Goal: Task Accomplishment & Management: Complete application form

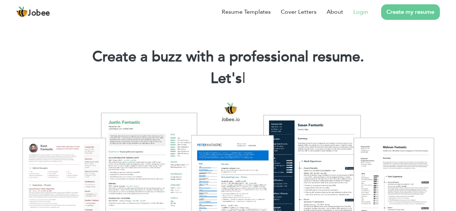
click at [358, 12] on link "Login" at bounding box center [360, 12] width 15 height 9
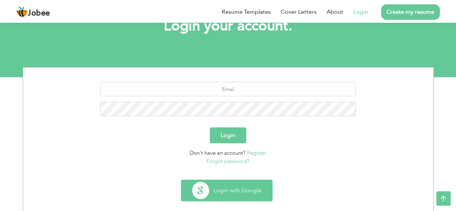
scroll to position [63, 0]
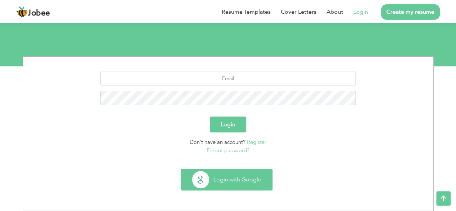
click at [225, 183] on button "Login with Google" at bounding box center [226, 179] width 91 height 21
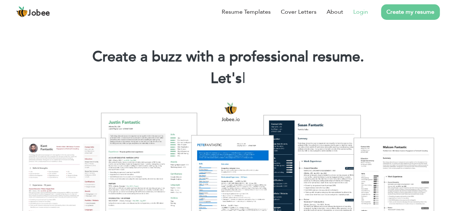
click at [363, 11] on link "Login" at bounding box center [360, 12] width 15 height 9
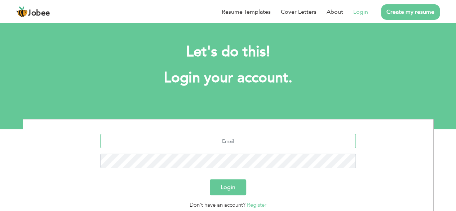
click at [237, 135] on input "text" at bounding box center [228, 141] width 256 height 14
type input "hamzakhanofficial1001@gmail.com"
click at [210, 179] on button "Login" at bounding box center [228, 187] width 36 height 16
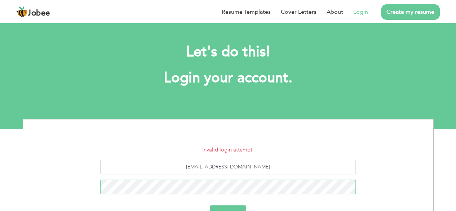
click at [210, 205] on button "Login" at bounding box center [228, 213] width 36 height 16
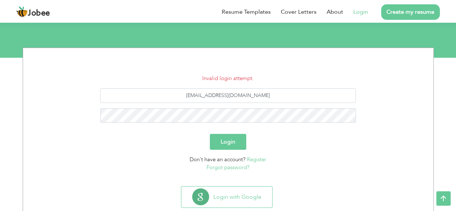
scroll to position [72, 0]
click at [210, 133] on button "Login" at bounding box center [228, 141] width 36 height 16
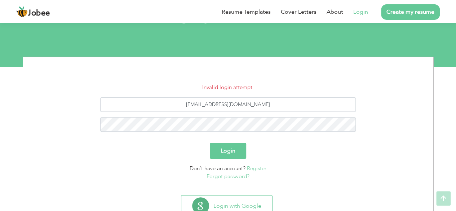
scroll to position [76, 0]
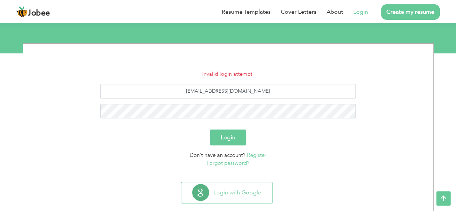
click at [229, 144] on button "Login" at bounding box center [228, 137] width 36 height 16
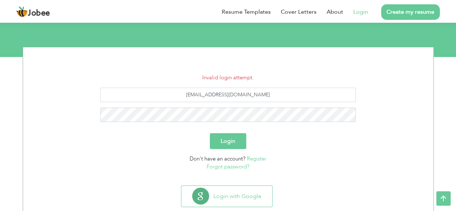
scroll to position [88, 0]
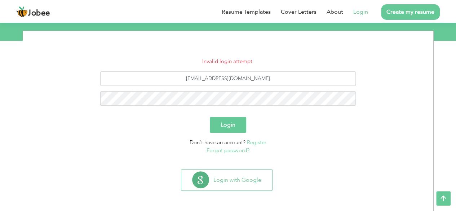
click at [256, 142] on link "Register" at bounding box center [256, 142] width 19 height 7
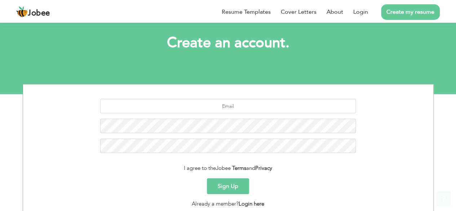
scroll to position [49, 0]
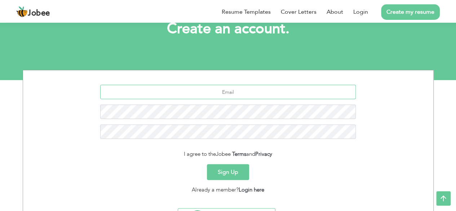
click at [239, 97] on input "text" at bounding box center [228, 92] width 256 height 14
type input "[EMAIL_ADDRESS][DOMAIN_NAME]"
click at [207, 164] on button "Sign Up" at bounding box center [228, 172] width 42 height 16
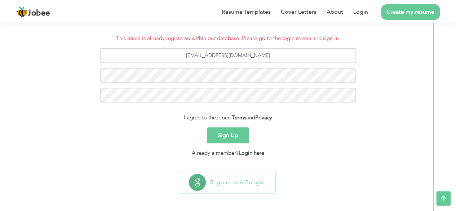
scroll to position [114, 0]
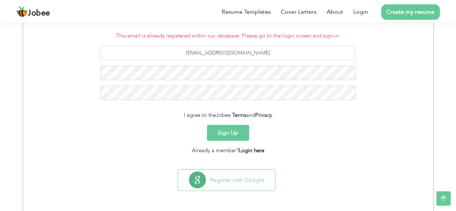
click at [241, 150] on link "Login here" at bounding box center [252, 150] width 26 height 7
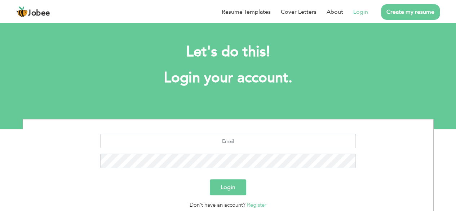
scroll to position [63, 0]
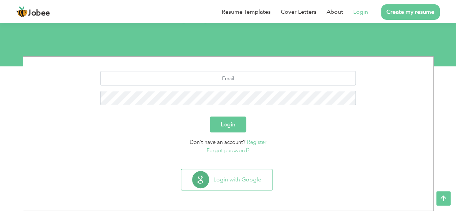
click at [231, 151] on link "Forgot password?" at bounding box center [228, 150] width 43 height 7
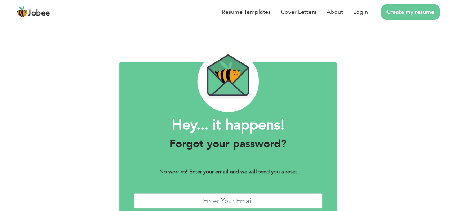
scroll to position [44, 0]
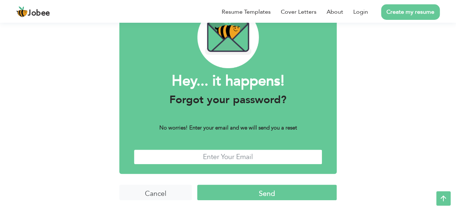
click at [221, 158] on input "text" at bounding box center [228, 157] width 189 height 16
type input "[EMAIL_ADDRESS][DOMAIN_NAME]"
click at [230, 189] on input "Send" at bounding box center [267, 193] width 140 height 16
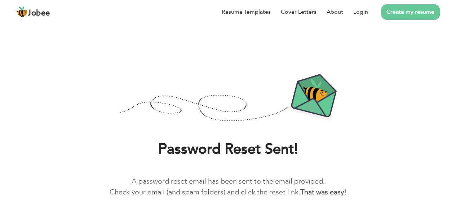
scroll to position [30, 0]
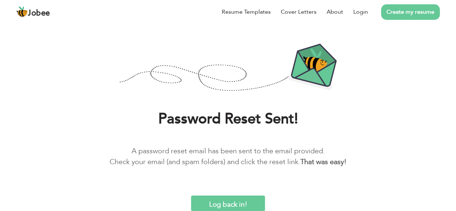
click at [222, 206] on input "Log back in!" at bounding box center [228, 203] width 74 height 16
click at [218, 204] on input "Log back in!" at bounding box center [228, 203] width 74 height 16
click at [354, 15] on link "Login" at bounding box center [360, 12] width 15 height 9
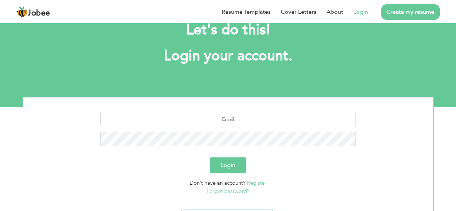
scroll to position [26, 0]
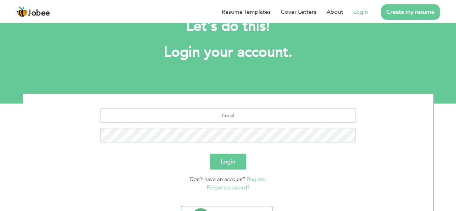
click at [217, 124] on div at bounding box center [228, 128] width 400 height 40
click at [216, 122] on input "text" at bounding box center [228, 115] width 256 height 14
type input "hamzakhanofficial1001@gmail.com"
click at [210, 154] on button "Login" at bounding box center [228, 162] width 36 height 16
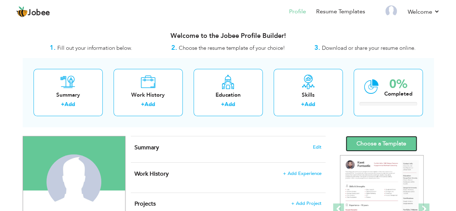
click at [391, 140] on link "Choose a Template" at bounding box center [381, 144] width 71 height 16
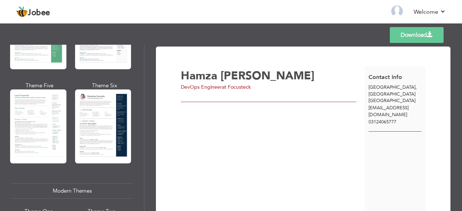
scroll to position [196, 0]
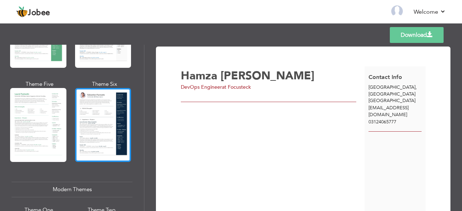
click at [110, 133] on div at bounding box center [103, 125] width 56 height 74
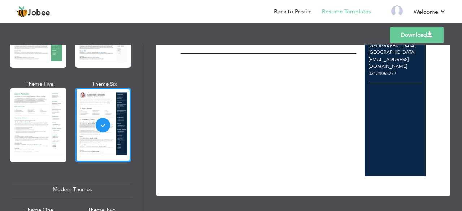
scroll to position [0, 0]
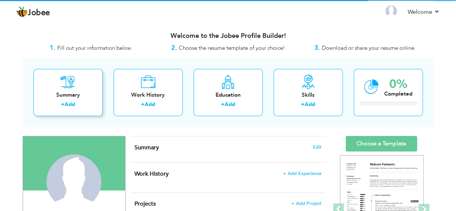
click at [79, 92] on div "Summary" at bounding box center [68, 95] width 58 height 8
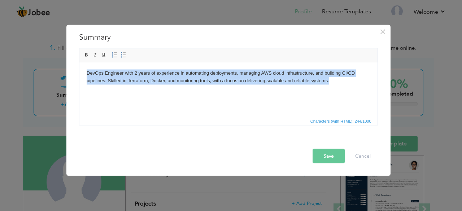
copy body "DevOps Engineer with 2 years of experience in automating deployments, managing …"
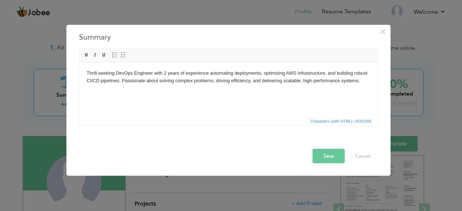
click at [113, 73] on body "Thrill-seeking DevOps Engineer with 2 years of experience automating deployment…" at bounding box center [227, 76] width 283 height 15
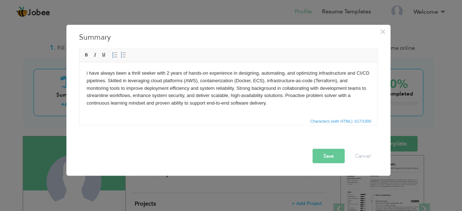
click at [88, 73] on body "i have always been a thrill seeker with 2 years of hands-on experience in desig…" at bounding box center [227, 88] width 283 height 38
click at [281, 73] on body "I've always been a thrill seeker with 2 years of hands on experience in designi…" at bounding box center [227, 88] width 283 height 38
click at [206, 96] on body "I've always been a thrill seeker with 2 years of hands on experience in designi…" at bounding box center [227, 88] width 283 height 38
drag, startPoint x: 238, startPoint y: 96, endPoint x: 206, endPoint y: 96, distance: 31.7
click at [206, 96] on body "I've always been a thrill seeker with 2 years of hands on experience in designi…" at bounding box center [227, 88] width 283 height 38
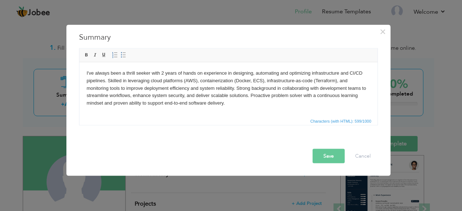
click at [327, 158] on button "Save" at bounding box center [328, 156] width 32 height 14
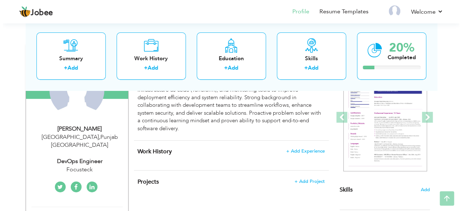
scroll to position [107, 0]
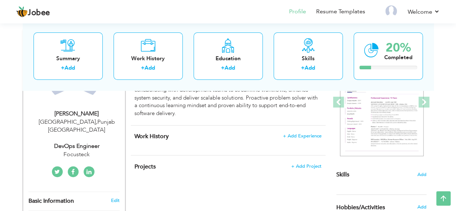
click at [295, 132] on div "Work History + Add Experience × Work History * Job Title Company Duration" at bounding box center [228, 140] width 195 height 30
click at [294, 136] on span "+ Add Experience" at bounding box center [302, 135] width 39 height 5
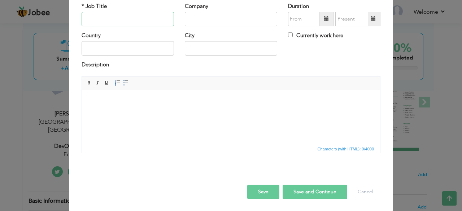
scroll to position [0, 0]
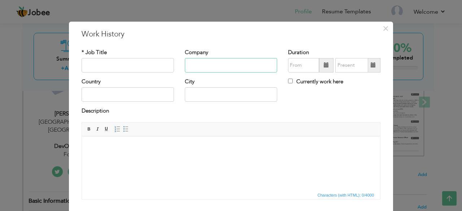
click at [212, 68] on input "text" at bounding box center [231, 65] width 92 height 14
click at [140, 61] on input "text" at bounding box center [127, 65] width 92 height 14
type input "A"
type input "Associate DevOps Engineer"
click at [201, 69] on input "text" at bounding box center [231, 65] width 92 height 14
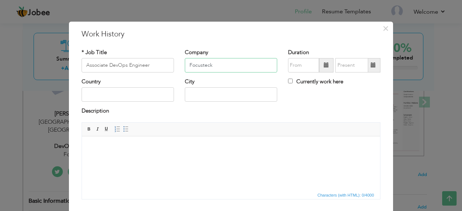
type input "Focusteck"
click at [116, 91] on input "text" at bounding box center [127, 94] width 92 height 14
type input "[GEOGRAPHIC_DATA]"
click at [300, 69] on input "09/2025" at bounding box center [303, 65] width 31 height 14
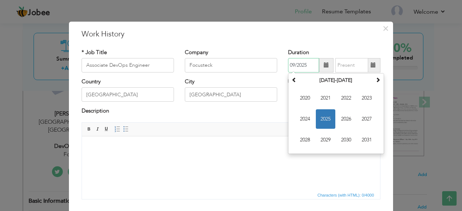
click at [306, 66] on input "09/2025" at bounding box center [303, 65] width 31 height 14
click at [294, 65] on input "09/2024" at bounding box center [303, 65] width 31 height 14
click at [291, 65] on input "09/2024" at bounding box center [303, 65] width 31 height 14
type input "01/2024"
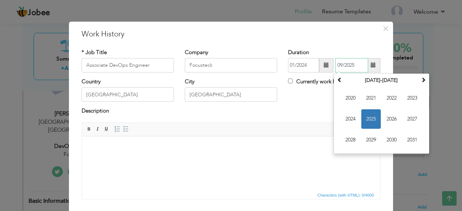
click at [348, 65] on input "09/2025" at bounding box center [351, 65] width 33 height 14
click at [338, 65] on input "09/2025" at bounding box center [351, 65] width 33 height 14
type input "06/2025"
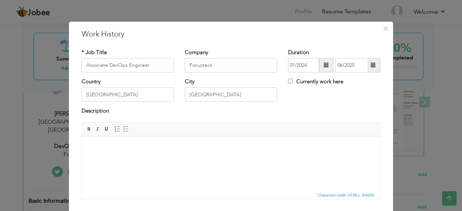
click at [320, 101] on div "Country Pakistan City Lahore Currently work here" at bounding box center [230, 92] width 309 height 29
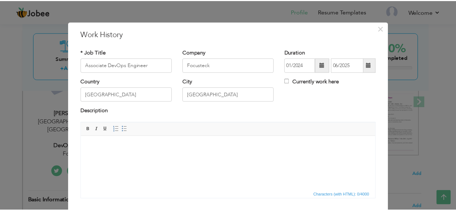
scroll to position [46, 0]
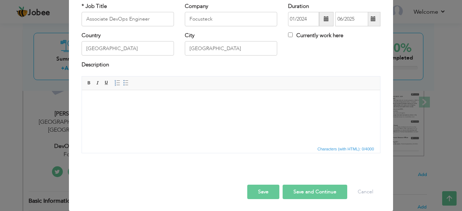
click at [258, 186] on button "Save" at bounding box center [263, 192] width 32 height 14
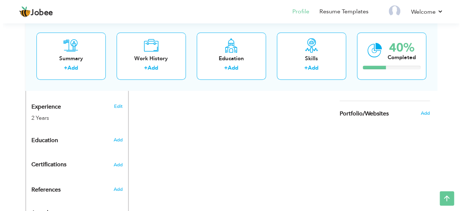
scroll to position [274, 0]
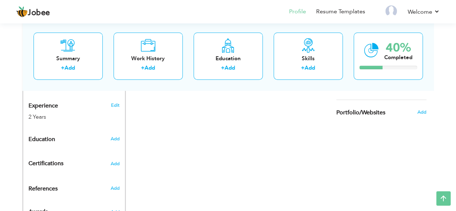
click at [120, 132] on div "Add" at bounding box center [116, 139] width 17 height 14
radio input "true"
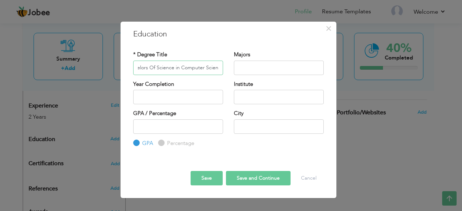
scroll to position [0, 15]
click at [173, 68] on input "Bachelors Of Science in Computer Science" at bounding box center [178, 68] width 90 height 14
type input "Bachelors Of Science In Computer Science"
click at [162, 97] on input "2025" at bounding box center [178, 97] width 90 height 14
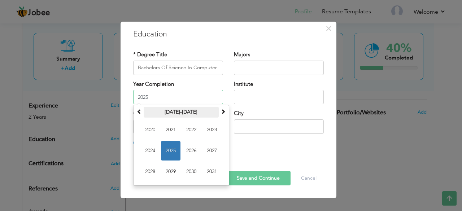
click at [144, 111] on th "2020-2031" at bounding box center [181, 112] width 75 height 11
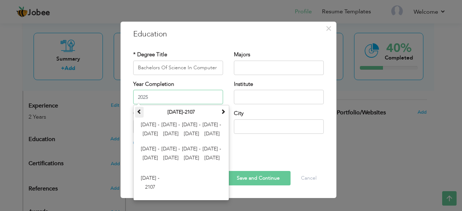
click at [141, 111] on span at bounding box center [139, 111] width 5 height 5
click at [221, 113] on span at bounding box center [222, 111] width 5 height 5
type input "2023"
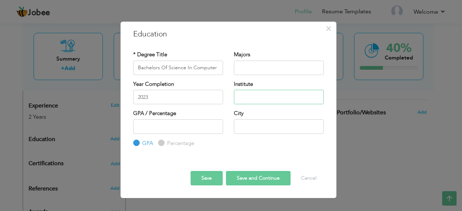
click at [250, 96] on input "text" at bounding box center [279, 97] width 90 height 14
type input "University Of Lahore"
click at [270, 66] on input "text" at bounding box center [279, 68] width 90 height 14
click at [173, 124] on input "number" at bounding box center [178, 126] width 90 height 14
type input "3.25"
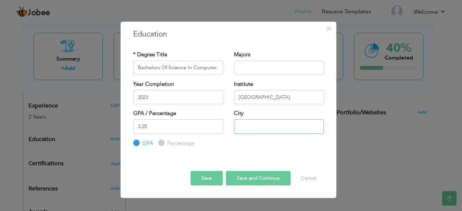
click at [274, 126] on input "text" at bounding box center [279, 126] width 90 height 14
type input "[GEOGRAPHIC_DATA]"
click at [239, 149] on div "* Degree Title Bachelors Of Science In Computer Science Majors Year Completion …" at bounding box center [228, 98] width 201 height 107
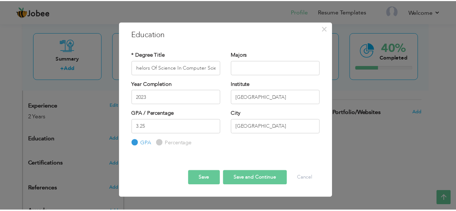
scroll to position [0, 15]
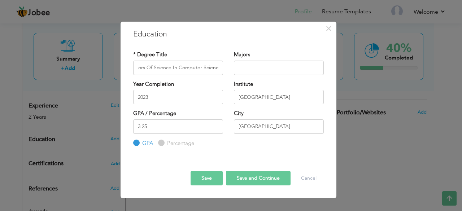
click at [203, 181] on button "Save" at bounding box center [206, 178] width 32 height 14
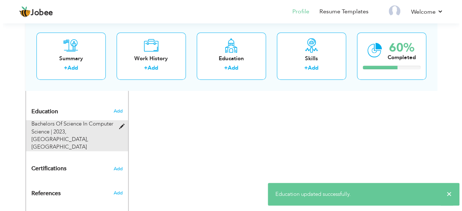
scroll to position [312, 0]
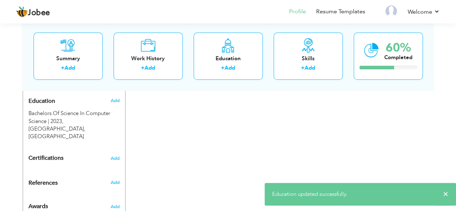
click at [109, 155] on h4 "Certifications Add" at bounding box center [73, 158] width 91 height 6
click at [114, 156] on span "Add" at bounding box center [114, 158] width 9 height 5
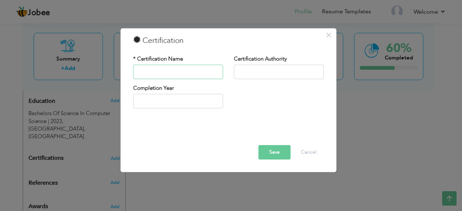
click at [172, 75] on input "text" at bounding box center [178, 72] width 90 height 14
click at [328, 36] on span "×" at bounding box center [328, 34] width 6 height 13
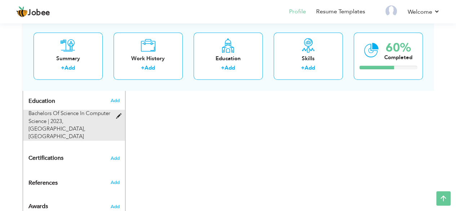
click at [117, 114] on span at bounding box center [120, 116] width 9 height 5
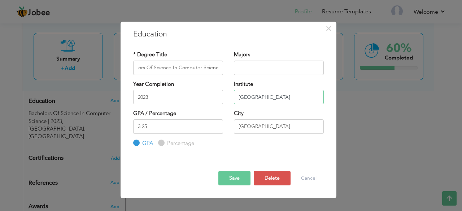
click at [242, 101] on input "University Of Lahore" at bounding box center [279, 97] width 90 height 14
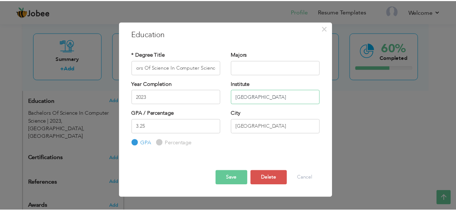
scroll to position [0, 0]
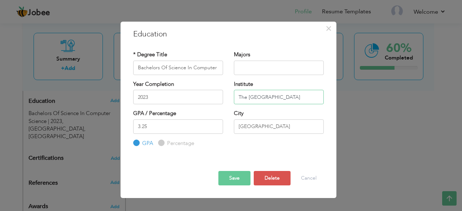
click at [276, 96] on input "The University Of Lahore" at bounding box center [279, 97] width 90 height 14
type input "The [GEOGRAPHIC_DATA]"
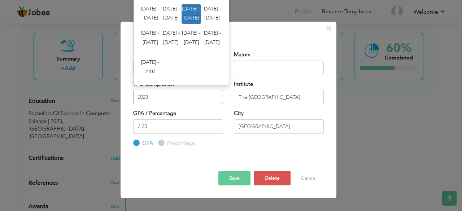
click at [158, 101] on input "2023" at bounding box center [178, 97] width 90 height 14
click at [137, 95] on input "2023" at bounding box center [178, 97] width 90 height 14
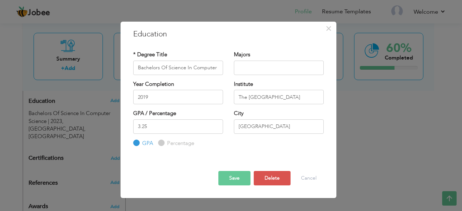
click at [232, 180] on button "Save" at bounding box center [234, 178] width 32 height 14
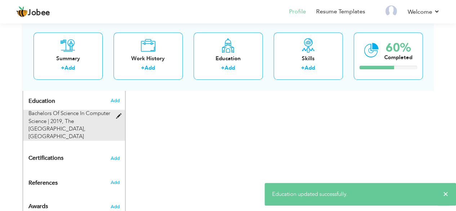
click at [120, 114] on span at bounding box center [120, 116] width 9 height 5
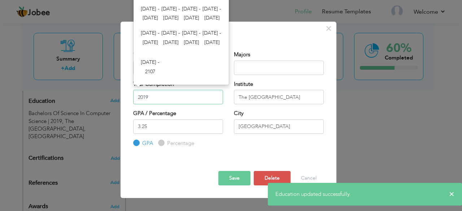
click at [170, 99] on input "2019" at bounding box center [178, 97] width 90 height 14
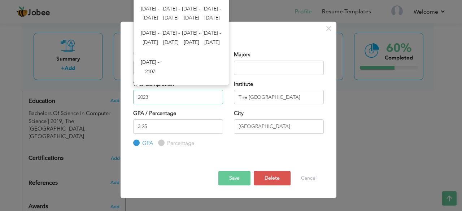
type input "2023"
click at [230, 179] on button "Save" at bounding box center [234, 178] width 32 height 14
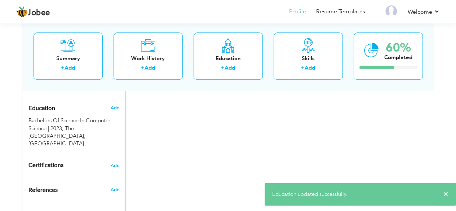
scroll to position [312, 0]
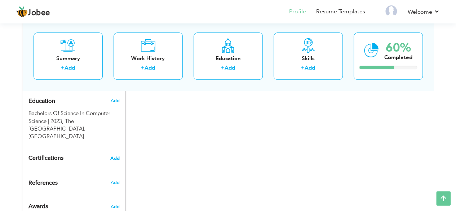
click at [118, 156] on span "Add" at bounding box center [114, 158] width 9 height 5
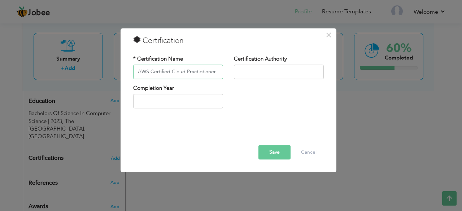
type input "AWS Certified Cloud Practiotioner"
click at [265, 75] on input "text" at bounding box center [279, 72] width 90 height 14
type input "2025"
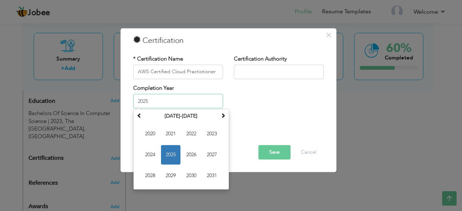
click at [179, 102] on input "2025" at bounding box center [178, 101] width 90 height 14
click at [264, 106] on div "Completion Year 2025 September 2025 Su Mo Tu We Th Fr Sa 31 1 2 3 4 5 6 7 8 9 1…" at bounding box center [228, 98] width 201 height 29
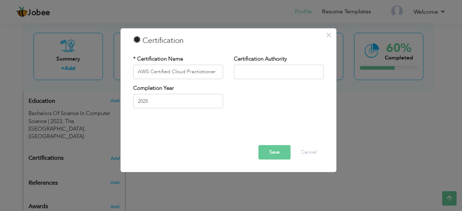
click at [278, 156] on button "Save" at bounding box center [274, 152] width 32 height 14
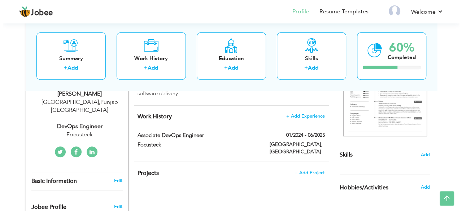
scroll to position [115, 0]
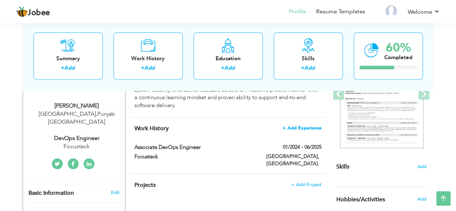
click at [306, 125] on span "+ Add Experience" at bounding box center [302, 127] width 39 height 5
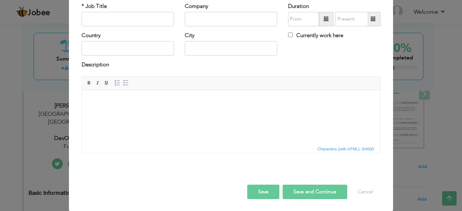
scroll to position [0, 0]
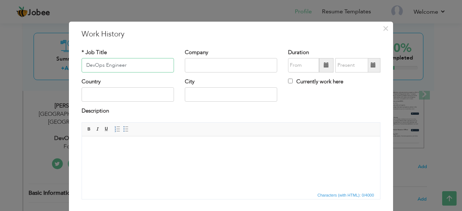
type input "DevOps Engineer"
click at [206, 62] on input "text" at bounding box center [231, 65] width 92 height 14
type input "Focusteck"
click at [133, 92] on input "text" at bounding box center [127, 94] width 92 height 14
type input "[GEOGRAPHIC_DATA]"
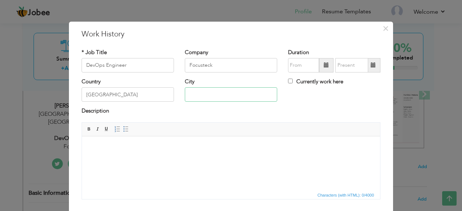
type input "[GEOGRAPHIC_DATA]"
click at [319, 65] on span at bounding box center [326, 65] width 14 height 14
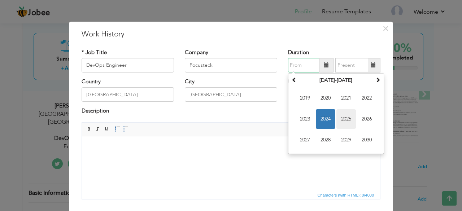
click at [344, 119] on span "2025" at bounding box center [345, 118] width 19 height 19
click at [299, 66] on input "text" at bounding box center [303, 65] width 31 height 14
click at [338, 121] on span "Jul" at bounding box center [345, 118] width 19 height 19
type input "07/2025"
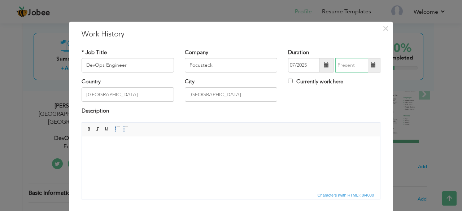
click at [354, 63] on input "text" at bounding box center [351, 65] width 33 height 14
click at [288, 82] on input "Currently work here" at bounding box center [290, 81] width 5 height 5
checkbox input "true"
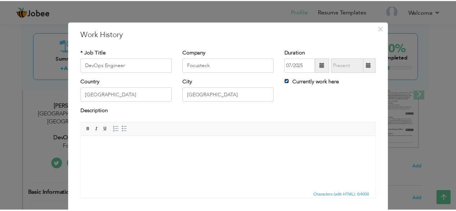
scroll to position [46, 0]
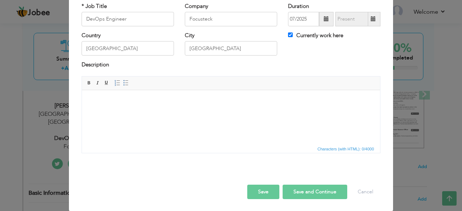
click at [258, 191] on button "Save" at bounding box center [263, 192] width 32 height 14
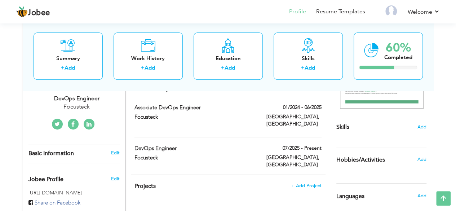
scroll to position [146, 0]
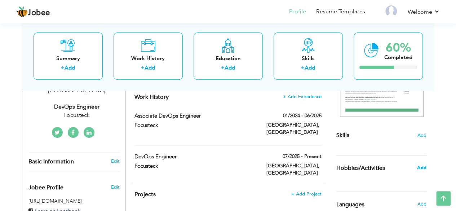
click at [421, 167] on span "Add" at bounding box center [421, 167] width 9 height 6
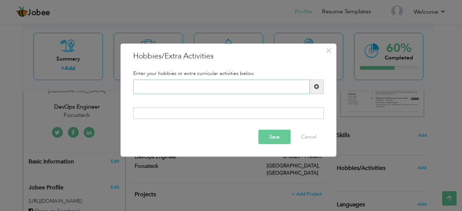
click at [181, 89] on input "text" at bounding box center [221, 86] width 176 height 14
type input "Travelling"
click at [268, 136] on button "Save" at bounding box center [274, 137] width 32 height 14
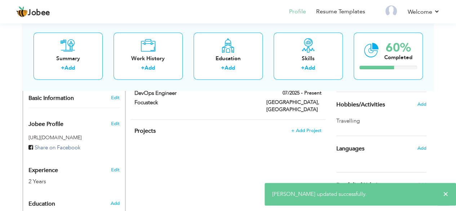
scroll to position [211, 0]
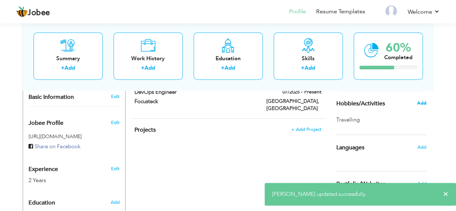
click at [420, 104] on span "Add" at bounding box center [421, 103] width 9 height 6
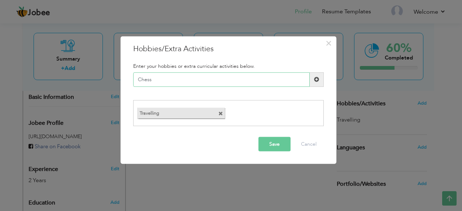
type input "Chess"
click at [273, 145] on button "Save" at bounding box center [274, 144] width 32 height 14
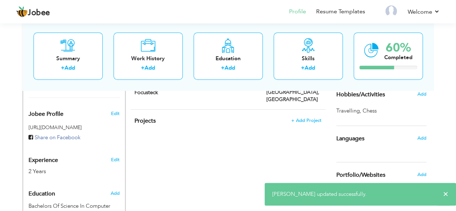
scroll to position [220, 0]
click at [421, 94] on span "Add" at bounding box center [421, 94] width 9 height 6
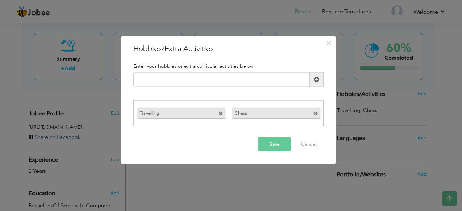
click at [314, 114] on span at bounding box center [315, 113] width 5 height 5
click at [211, 75] on input "text" at bounding box center [221, 79] width 176 height 14
type input "Cricket"
click at [272, 140] on button "Save" at bounding box center [274, 144] width 32 height 14
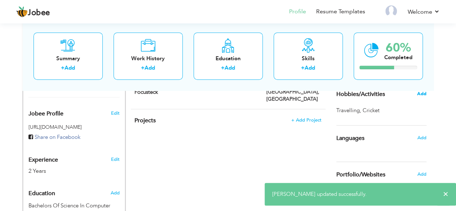
click at [423, 94] on span "Add" at bounding box center [421, 94] width 9 height 6
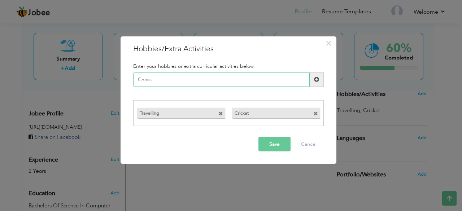
type input "Chess"
click at [266, 142] on button "Save" at bounding box center [274, 144] width 32 height 14
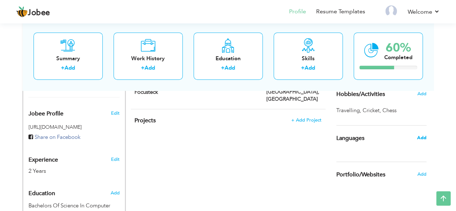
click at [425, 137] on span "Add" at bounding box center [421, 138] width 9 height 6
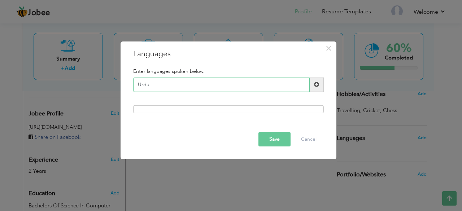
type input "Urdu"
click at [270, 144] on button "Save" at bounding box center [274, 139] width 32 height 14
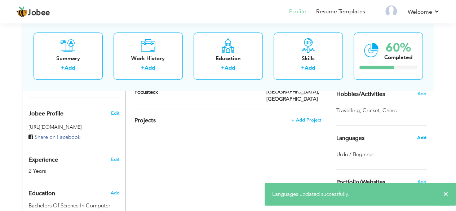
click at [420, 137] on span "Add" at bounding box center [421, 138] width 9 height 6
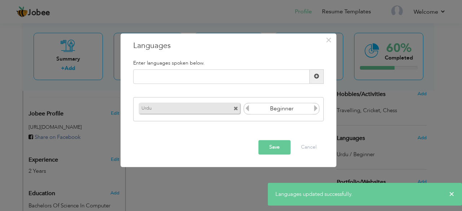
click at [300, 112] on input "Beginner" at bounding box center [281, 108] width 62 height 11
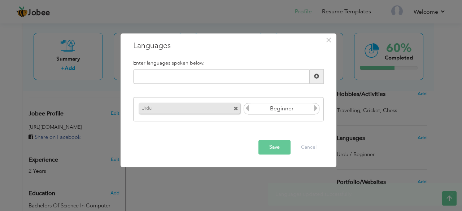
click at [312, 108] on input "Beginner" at bounding box center [281, 108] width 62 height 11
click at [315, 108] on icon at bounding box center [315, 108] width 6 height 6
click at [246, 110] on icon at bounding box center [247, 108] width 6 height 6
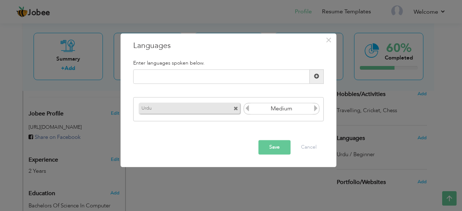
click at [246, 110] on icon at bounding box center [247, 108] width 6 height 6
click at [318, 110] on icon at bounding box center [315, 108] width 6 height 6
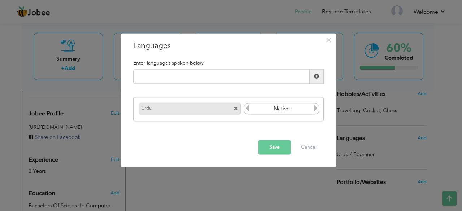
click at [318, 110] on icon at bounding box center [315, 108] width 6 height 6
click at [267, 155] on div "Save Cancel" at bounding box center [228, 147] width 201 height 25
click at [269, 150] on button "Save" at bounding box center [274, 147] width 32 height 14
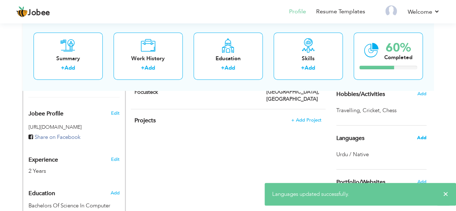
click at [423, 136] on span "Add" at bounding box center [421, 138] width 9 height 6
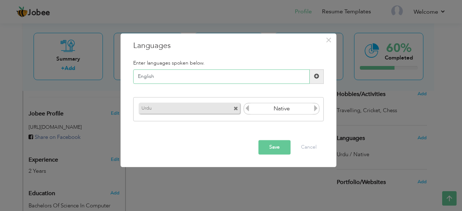
type input "English"
click at [317, 109] on icon at bounding box center [315, 108] width 6 height 6
click at [298, 109] on input "Native" at bounding box center [281, 108] width 62 height 11
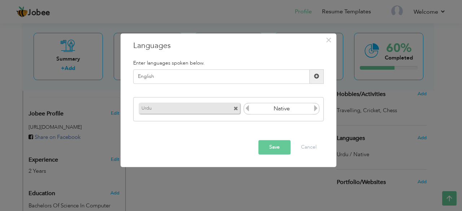
click at [298, 109] on input "Native" at bounding box center [281, 108] width 62 height 11
click at [275, 143] on button "Save" at bounding box center [274, 147] width 32 height 14
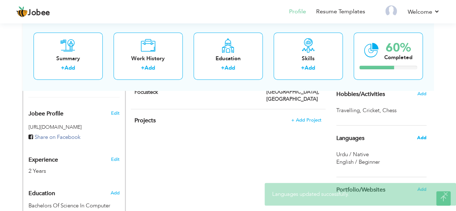
click at [424, 138] on span "Add" at bounding box center [421, 138] width 9 height 6
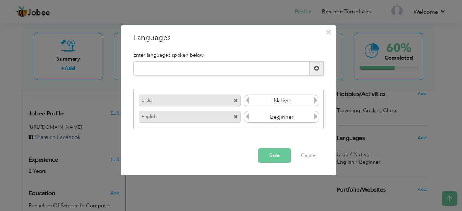
click at [319, 115] on icon at bounding box center [315, 116] width 6 height 6
click at [248, 117] on icon at bounding box center [247, 116] width 6 height 6
click at [275, 156] on button "Save" at bounding box center [274, 155] width 32 height 14
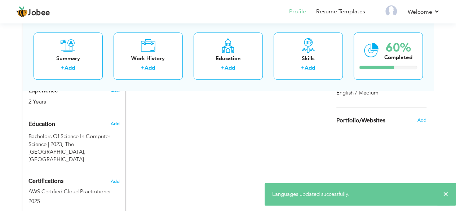
scroll to position [290, 0]
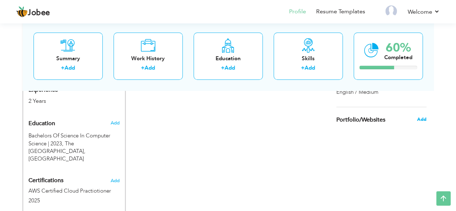
click at [425, 117] on span "Add" at bounding box center [421, 119] width 9 height 6
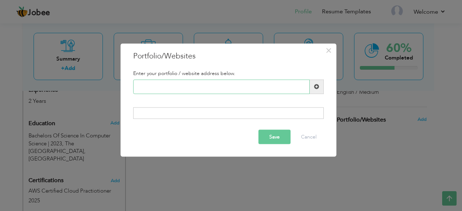
click at [204, 81] on input "text" at bounding box center [221, 86] width 176 height 14
paste input "[URL][DOMAIN_NAME]"
drag, startPoint x: 268, startPoint y: 93, endPoint x: 125, endPoint y: 89, distance: 142.5
click at [125, 89] on div "× Portfolio/Websites Enter your portfolio / website address below. https://www.…" at bounding box center [228, 100] width 216 height 114
click at [259, 85] on input "https://www.linkedin.com/in/hamza-zahoor" at bounding box center [221, 86] width 176 height 14
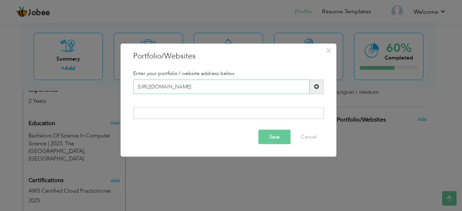
paste input "-216896230/"
type input "[URL][DOMAIN_NAME]"
click at [272, 143] on button "Save" at bounding box center [274, 137] width 32 height 14
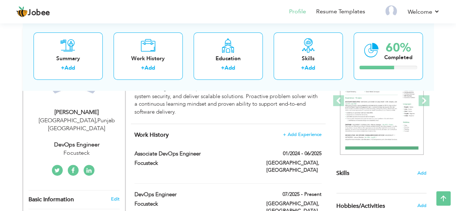
scroll to position [107, 0]
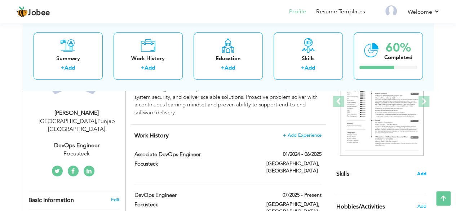
click at [423, 173] on span "Add" at bounding box center [421, 174] width 9 height 7
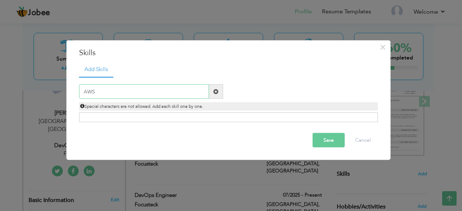
type input "AWS"
click at [325, 139] on button "Save" at bounding box center [328, 140] width 32 height 14
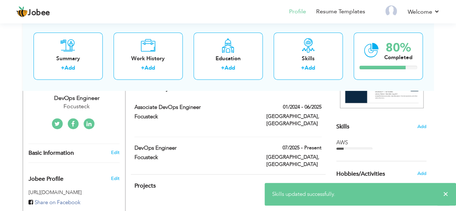
scroll to position [155, 0]
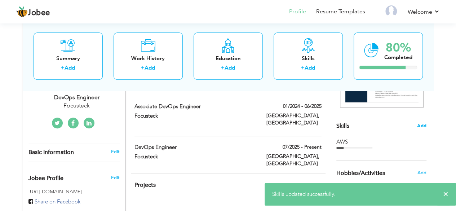
click at [420, 125] on span "Add" at bounding box center [421, 126] width 9 height 7
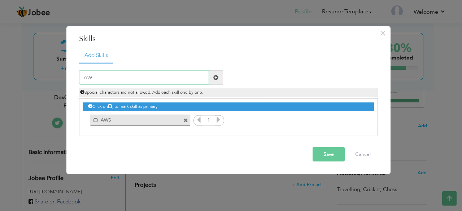
type input "A"
type input "AWS ECS"
click at [318, 155] on button "Save" at bounding box center [328, 154] width 32 height 14
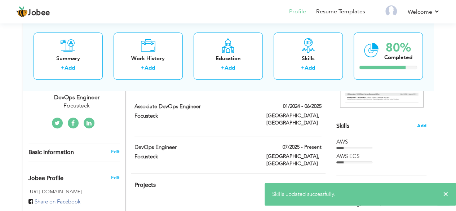
click at [424, 124] on span "Add" at bounding box center [421, 126] width 9 height 7
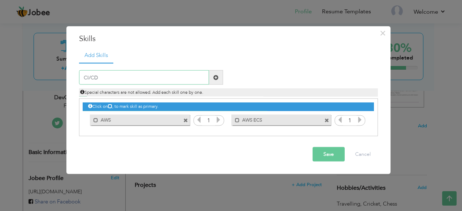
type input "CI/CD"
click at [327, 156] on button "Save" at bounding box center [328, 154] width 32 height 14
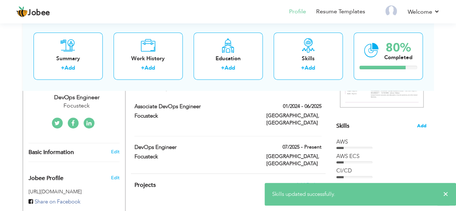
click at [424, 123] on span "Add" at bounding box center [421, 126] width 9 height 7
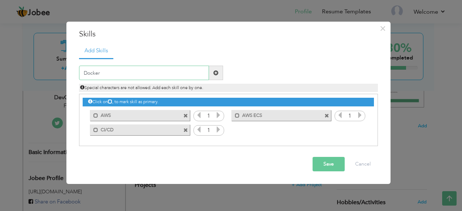
type input "Docker"
click at [327, 170] on button "Save" at bounding box center [328, 164] width 32 height 14
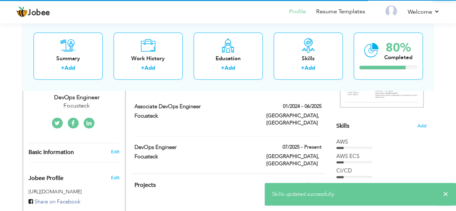
click at [420, 125] on span "Add" at bounding box center [422, 126] width 9 height 7
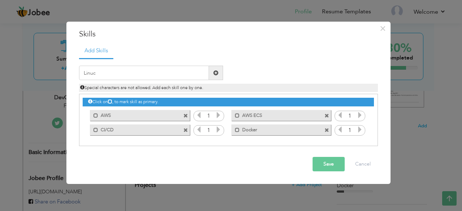
click at [221, 115] on icon at bounding box center [218, 115] width 6 height 6
click at [197, 116] on icon at bounding box center [198, 115] width 6 height 6
click at [131, 72] on input "Linuc" at bounding box center [144, 73] width 130 height 14
type input "Linux"
click at [329, 166] on button "Save" at bounding box center [328, 164] width 32 height 14
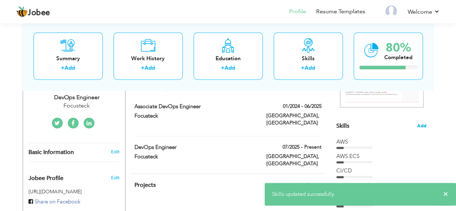
click at [423, 126] on span "Add" at bounding box center [421, 126] width 9 height 7
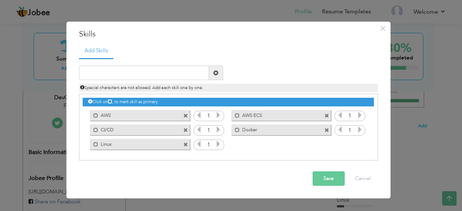
click at [98, 118] on label "AWS" at bounding box center [134, 114] width 73 height 9
click at [149, 69] on input "text" at bounding box center [144, 73] width 130 height 14
click at [185, 114] on span at bounding box center [185, 116] width 5 height 5
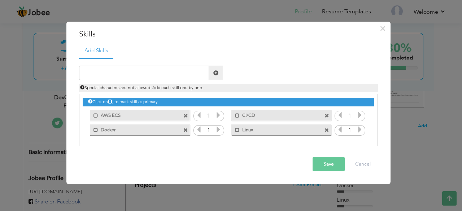
click at [185, 114] on span at bounding box center [185, 116] width 5 height 5
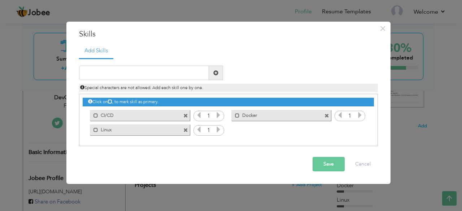
click at [185, 114] on span at bounding box center [185, 116] width 5 height 5
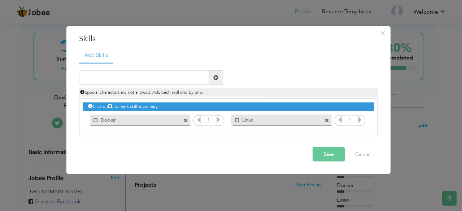
click at [185, 122] on span at bounding box center [185, 120] width 5 height 5
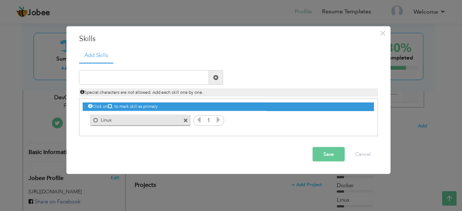
click at [185, 122] on span at bounding box center [185, 120] width 5 height 5
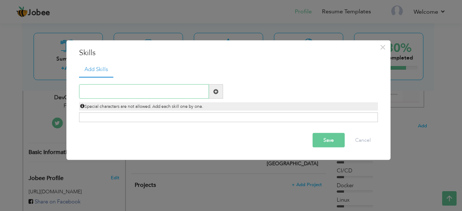
click at [159, 88] on input "text" at bounding box center [144, 91] width 130 height 14
type input "Linux"
click at [330, 144] on button "Save" at bounding box center [328, 140] width 32 height 14
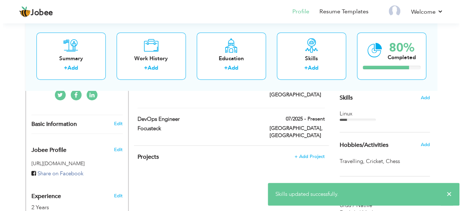
scroll to position [184, 0]
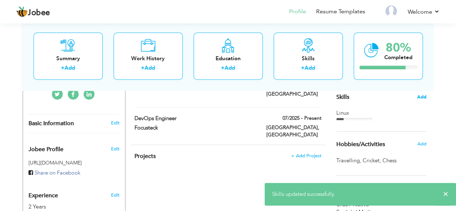
click at [423, 100] on span "Add" at bounding box center [421, 97] width 9 height 7
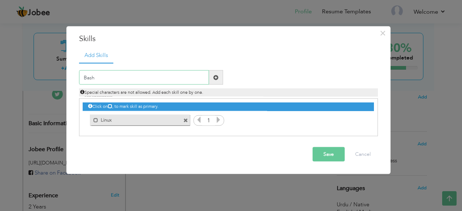
type input "Bash"
click at [318, 150] on button "Save" at bounding box center [328, 154] width 32 height 14
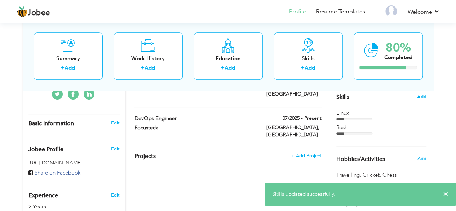
click at [418, 96] on span "Add" at bounding box center [421, 97] width 9 height 7
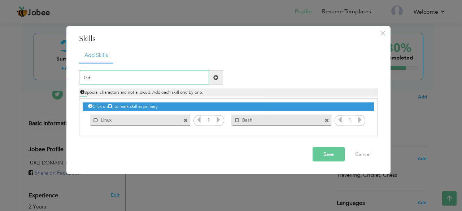
type input "Git"
click at [334, 156] on button "Save" at bounding box center [328, 154] width 32 height 14
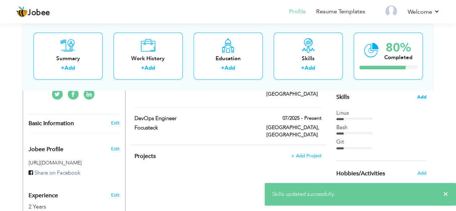
click at [424, 94] on span "Add" at bounding box center [421, 97] width 9 height 7
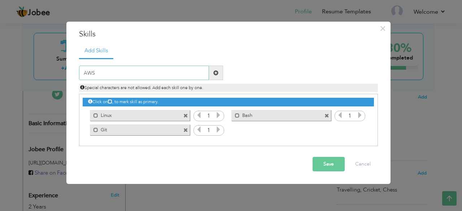
type input "AWS"
click at [323, 167] on button "Save" at bounding box center [328, 164] width 32 height 14
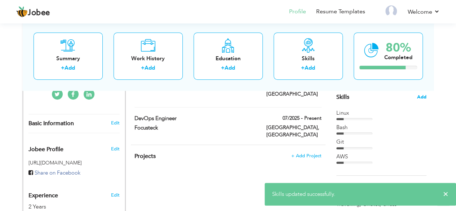
click at [421, 94] on span "Add" at bounding box center [421, 97] width 9 height 7
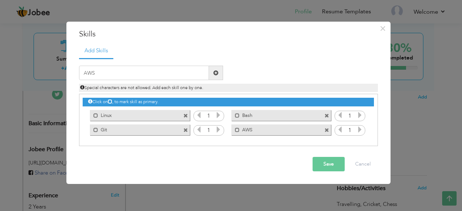
click at [327, 131] on span at bounding box center [326, 130] width 5 height 5
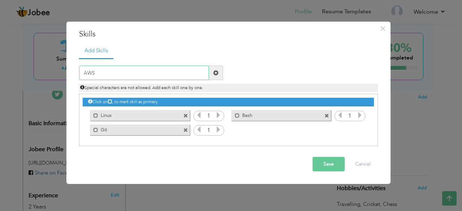
drag, startPoint x: 163, startPoint y: 76, endPoint x: 67, endPoint y: 73, distance: 96.0
click at [67, 73] on div "× Skills Add Skills AWS Duplicate entry Mark as primary skill. Linux 1" at bounding box center [228, 103] width 324 height 163
type input "Docker"
click at [319, 162] on button "Save" at bounding box center [328, 164] width 32 height 14
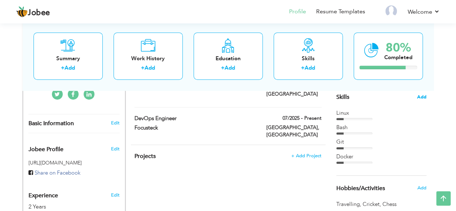
click at [421, 94] on span "Add" at bounding box center [421, 97] width 9 height 7
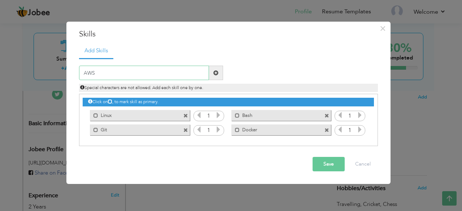
type input "AWS"
click at [322, 164] on button "Save" at bounding box center [328, 164] width 32 height 14
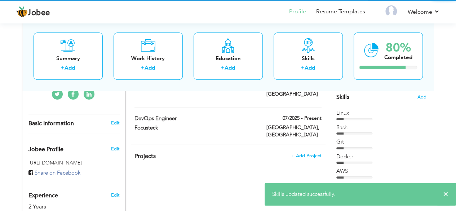
click at [421, 98] on span "Add" at bounding box center [422, 97] width 9 height 7
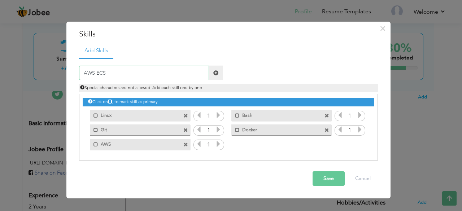
type input "AWS ECS"
click at [321, 177] on button "Save" at bounding box center [328, 178] width 32 height 14
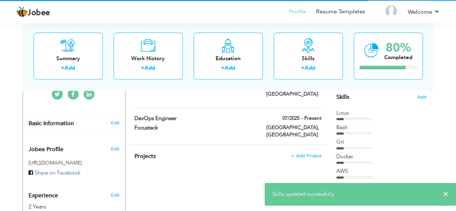
click at [423, 96] on span "Add" at bounding box center [422, 97] width 9 height 7
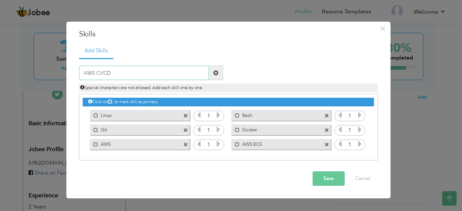
type input "AWS CI/CD"
click at [327, 181] on button "Save" at bounding box center [328, 178] width 32 height 14
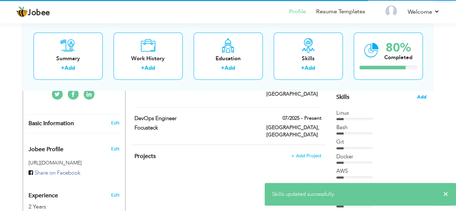
click at [423, 96] on span "Add" at bounding box center [421, 97] width 9 height 7
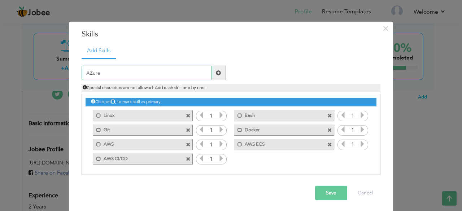
click at [88, 73] on input "AZure" at bounding box center [146, 73] width 130 height 14
type input "Azure"
click at [331, 191] on button "Save" at bounding box center [331, 193] width 32 height 14
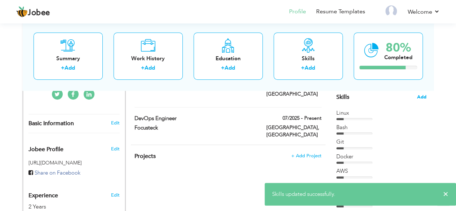
click at [422, 96] on span "Add" at bounding box center [421, 97] width 9 height 7
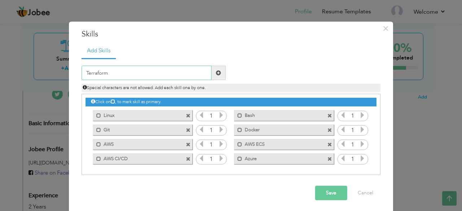
type input "Terraform"
click at [332, 194] on button "Save" at bounding box center [331, 193] width 32 height 14
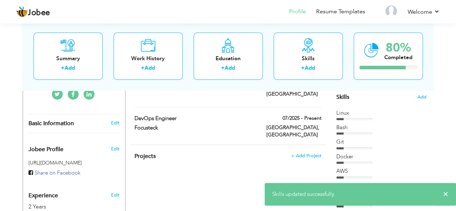
click at [427, 97] on div "Choose a Template ‹" at bounding box center [382, 170] width 103 height 436
click at [423, 97] on span "Add" at bounding box center [421, 97] width 9 height 7
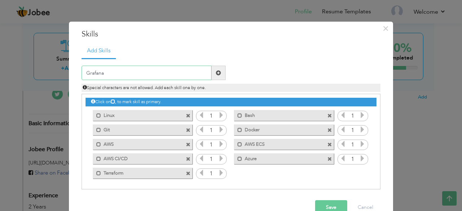
type input "Grafana"
click at [323, 200] on button "Save" at bounding box center [331, 207] width 32 height 14
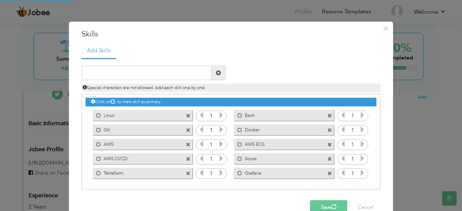
scroll to position [16, 0]
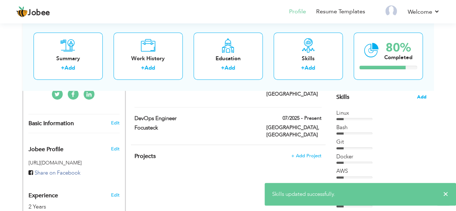
click at [420, 99] on span "Add" at bounding box center [421, 97] width 9 height 7
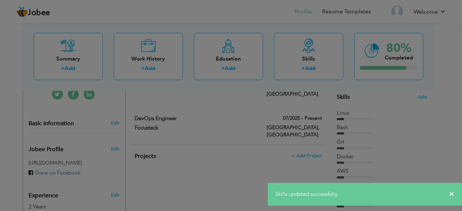
scroll to position [0, 0]
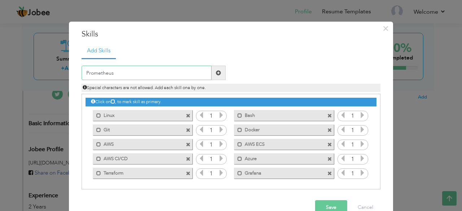
type input "Prometheus"
click at [321, 206] on button "Save" at bounding box center [331, 207] width 32 height 14
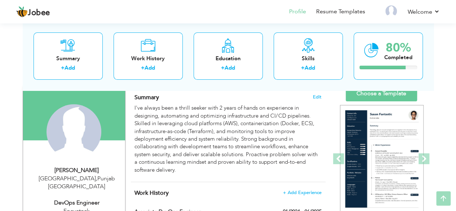
scroll to position [50, 0]
click at [377, 95] on link "Choose a Template" at bounding box center [381, 93] width 71 height 16
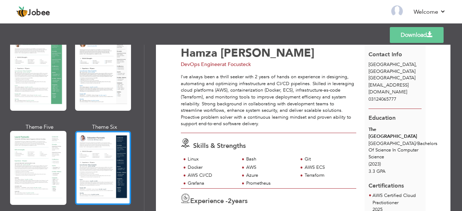
scroll to position [153, 0]
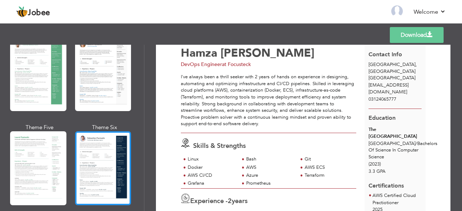
click at [101, 171] on div at bounding box center [103, 168] width 56 height 74
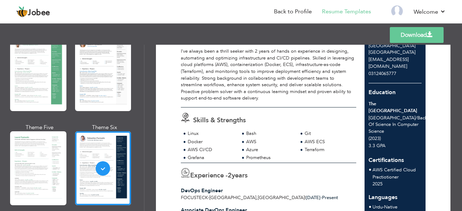
scroll to position [48, 0]
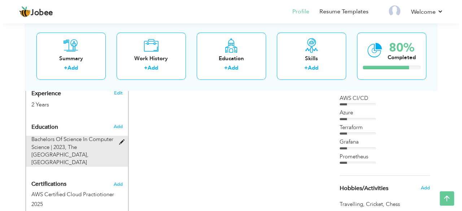
scroll to position [308, 0]
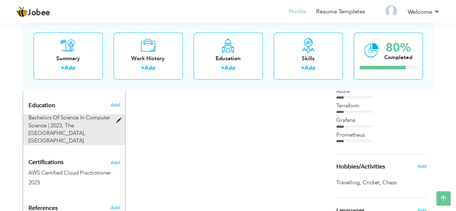
click at [81, 122] on div "Bachelors Of Science In Computer Science | 2023, The University of Lahore, Laho…" at bounding box center [69, 129] width 93 height 31
type input "Bachelors Of Science In Computer Science"
type input "2023"
type input "The [GEOGRAPHIC_DATA]"
radio input "true"
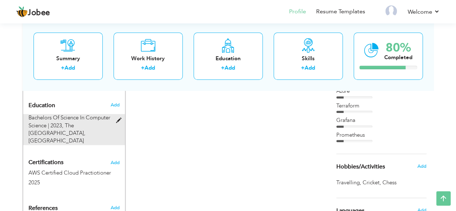
type input "[GEOGRAPHIC_DATA]"
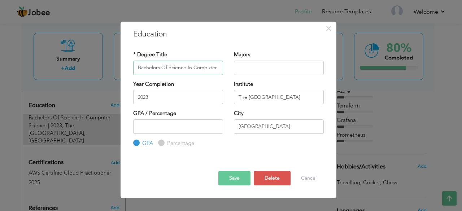
scroll to position [0, 15]
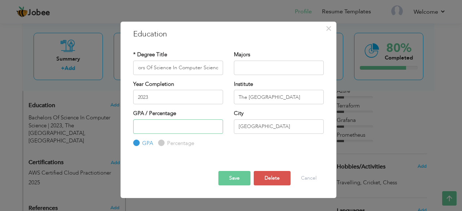
click at [156, 124] on input "number" at bounding box center [178, 126] width 90 height 14
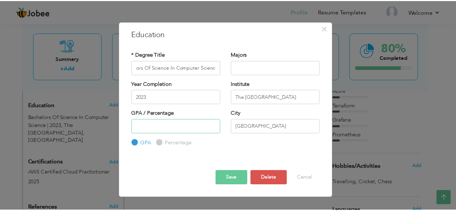
scroll to position [0, 0]
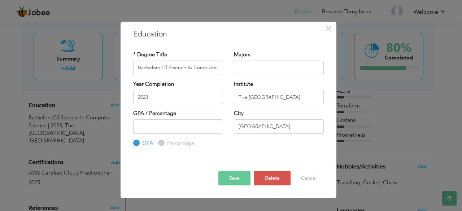
click at [227, 180] on button "Save" at bounding box center [234, 178] width 32 height 14
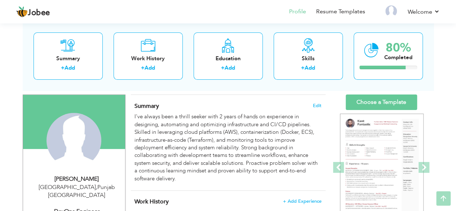
scroll to position [42, 0]
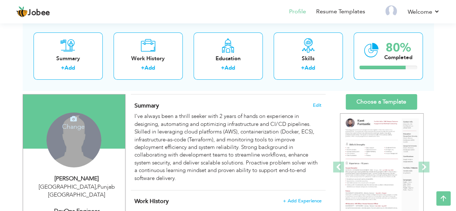
click at [67, 160] on div "Change Remove" at bounding box center [74, 140] width 55 height 55
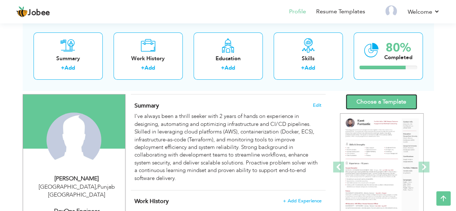
drag, startPoint x: 374, startPoint y: 104, endPoint x: 383, endPoint y: 100, distance: 9.8
click at [383, 100] on link "Choose a Template" at bounding box center [381, 102] width 71 height 16
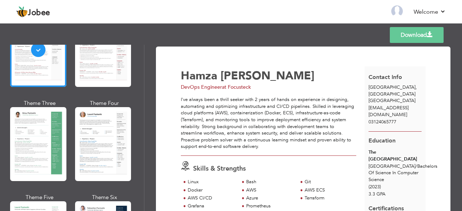
scroll to position [89, 0]
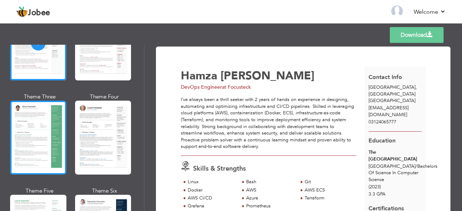
click at [56, 145] on div at bounding box center [38, 138] width 56 height 74
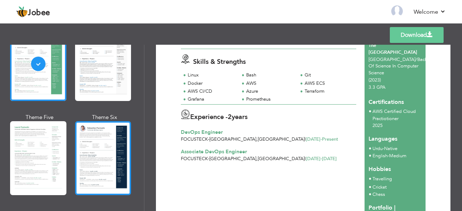
scroll to position [163, 0]
click at [94, 174] on div at bounding box center [103, 158] width 56 height 74
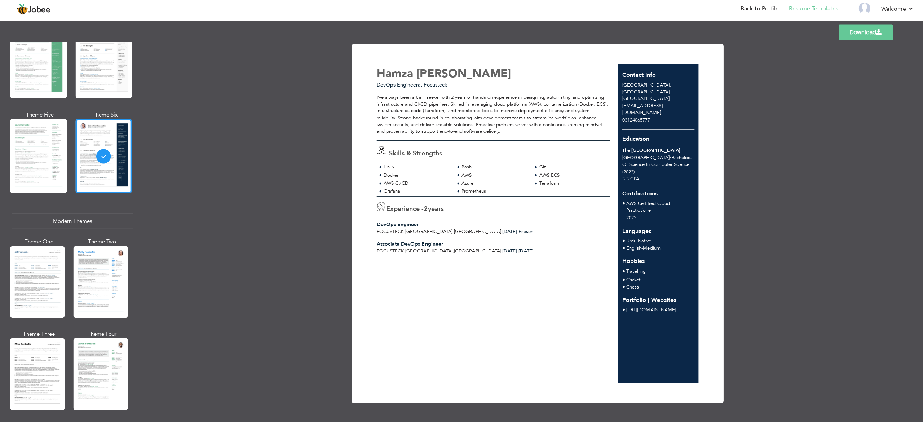
scroll to position [0, 0]
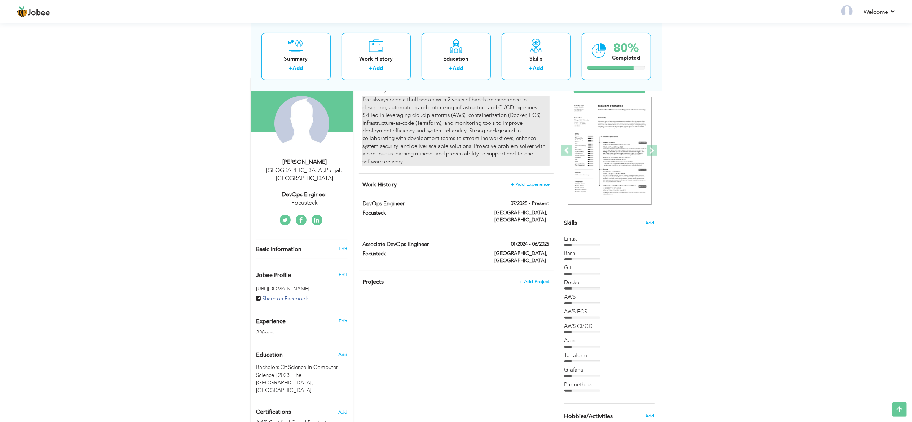
click at [445, 126] on div "I've always been a thrill seeker with 2 years of hands on experience in designi…" at bounding box center [455, 131] width 187 height 70
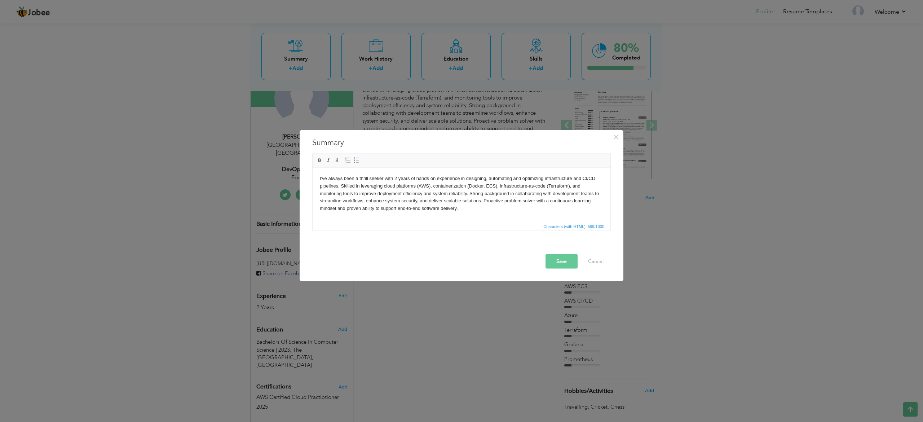
scroll to position [83, 0]
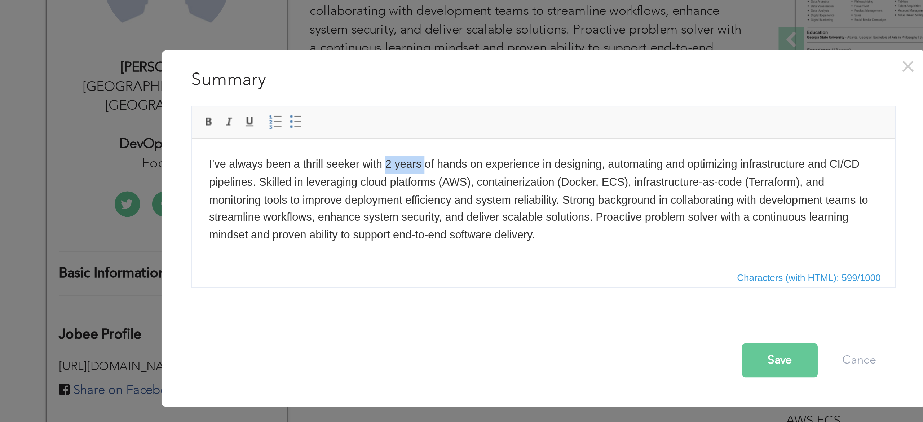
drag, startPoint x: 290, startPoint y: 149, endPoint x: 275, endPoint y: 150, distance: 15.5
click at [275, 150] on body "I've always been a thrill seeker with 2 years of hands on experience in designi…" at bounding box center [340, 165] width 283 height 38
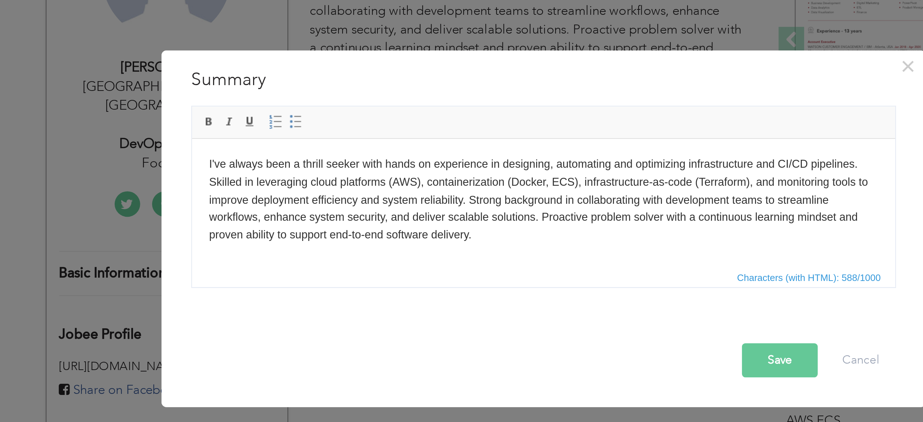
click at [387, 158] on body "I've always been a thrill seeker with hands on experience in designing, automat…" at bounding box center [340, 165] width 283 height 38
click at [275, 173] on body "I've always been a thrill seeker with hands on experience in designing, automat…" at bounding box center [340, 165] width 283 height 38
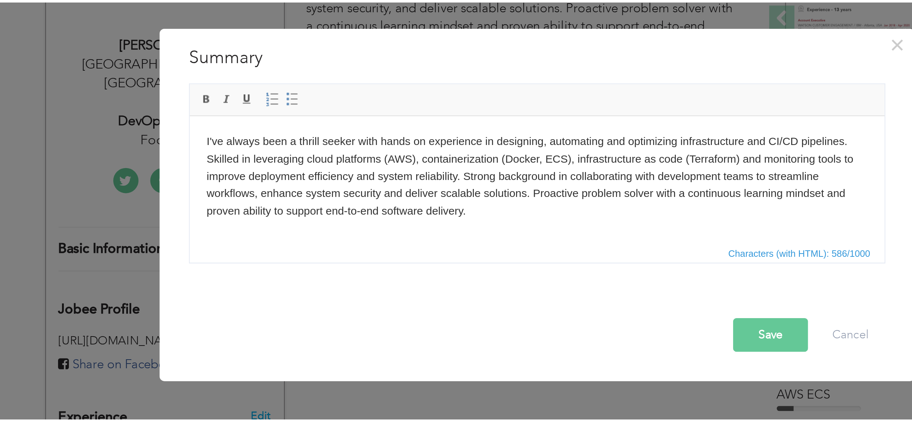
scroll to position [84, 0]
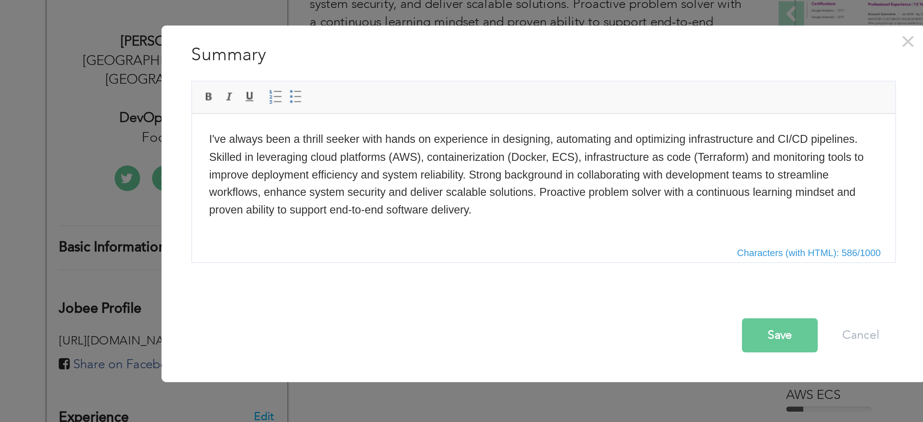
click at [556, 258] on button "Save" at bounding box center [562, 261] width 32 height 14
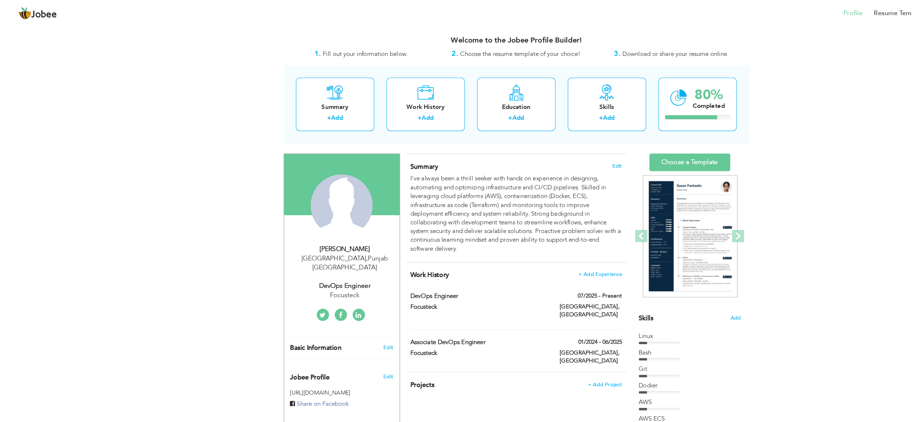
scroll to position [0, 0]
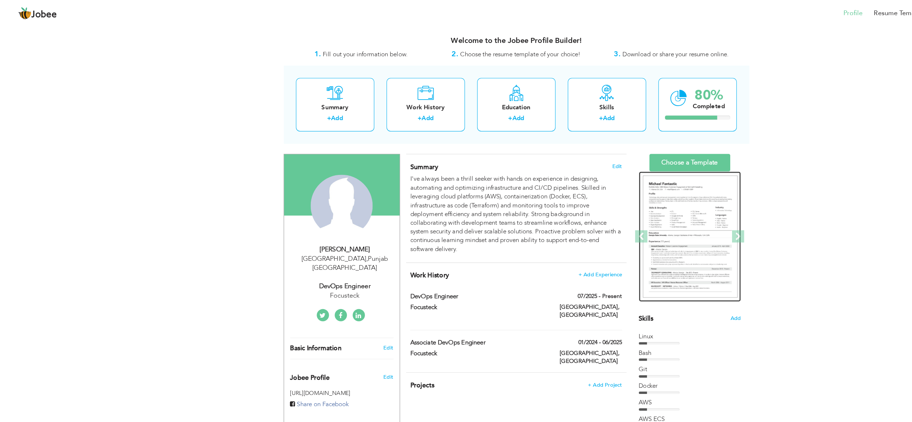
click at [602, 203] on img at bounding box center [610, 209] width 84 height 108
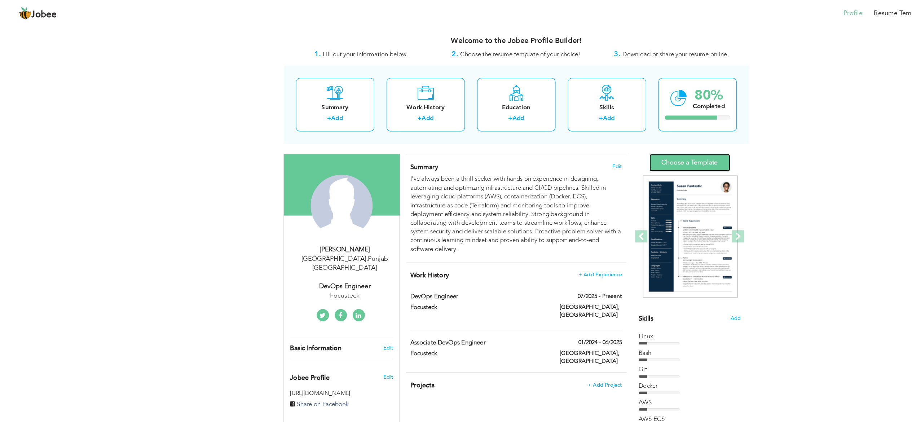
click at [608, 141] on link "Choose a Template" at bounding box center [609, 144] width 71 height 16
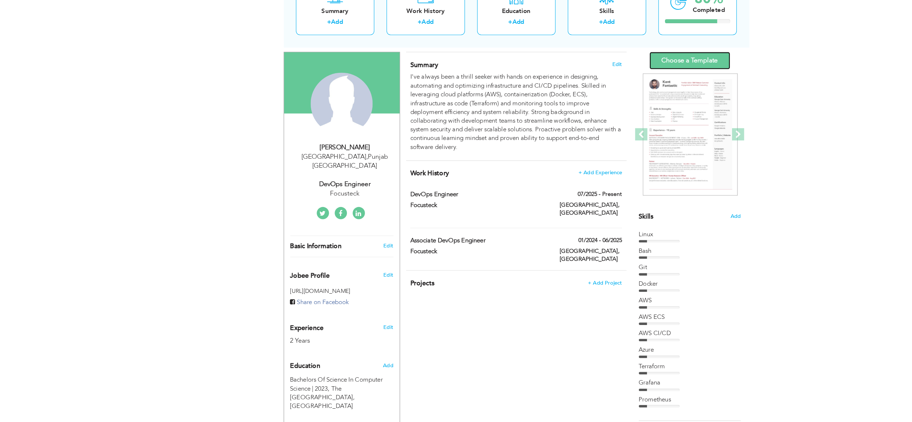
scroll to position [42, 0]
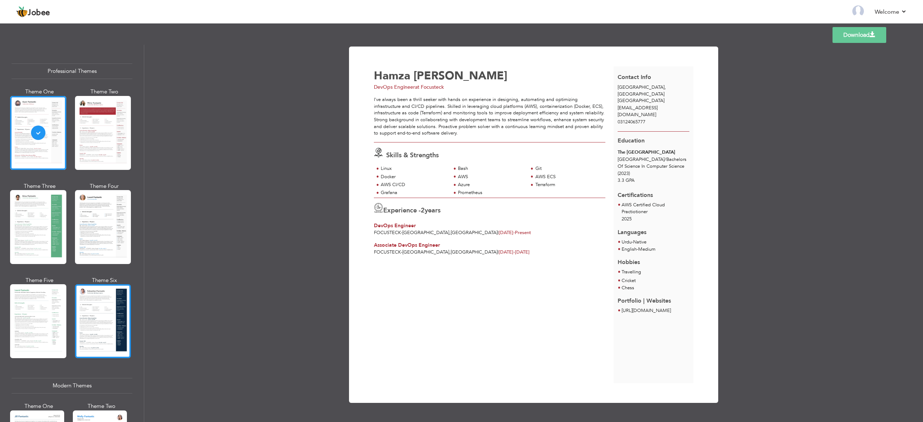
click at [84, 335] on div at bounding box center [103, 321] width 56 height 74
